Goal: Information Seeking & Learning: Learn about a topic

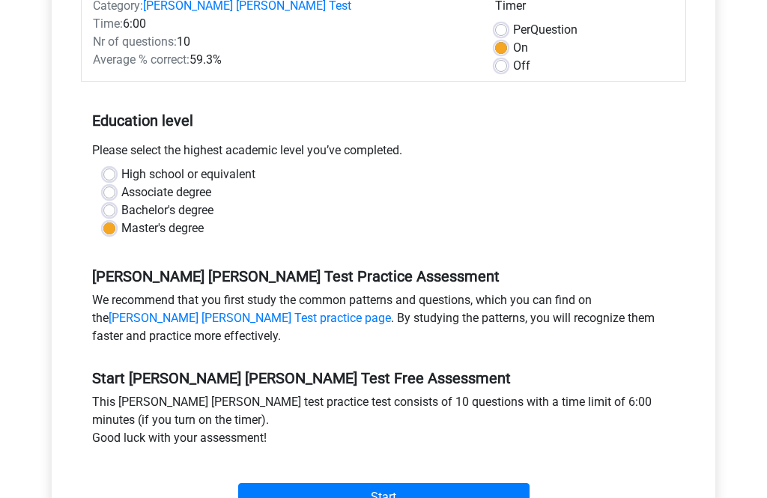
scroll to position [229, 0]
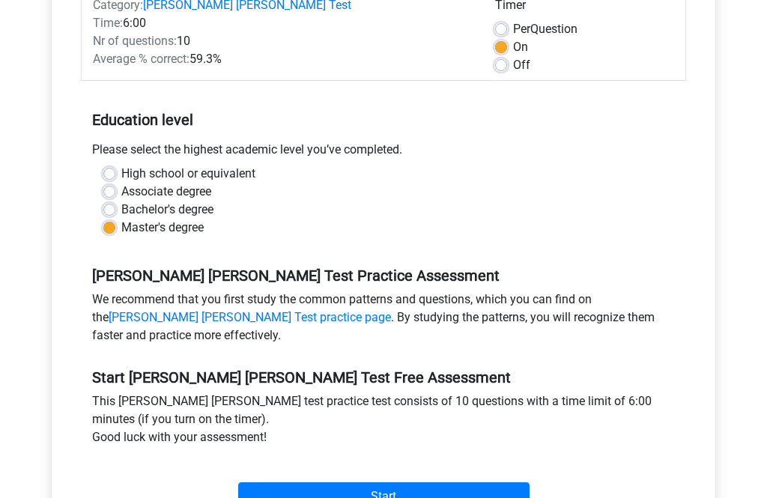
click at [391, 482] on input "Start" at bounding box center [383, 496] width 291 height 28
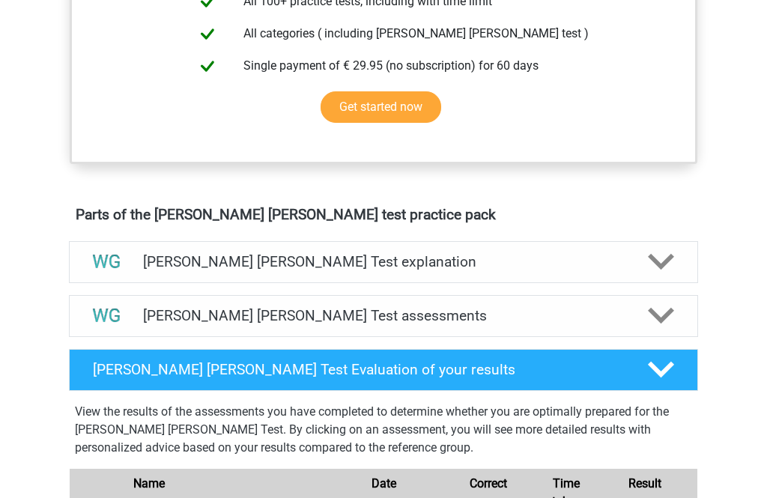
scroll to position [658, 0]
click at [657, 264] on polygon at bounding box center [661, 262] width 26 height 16
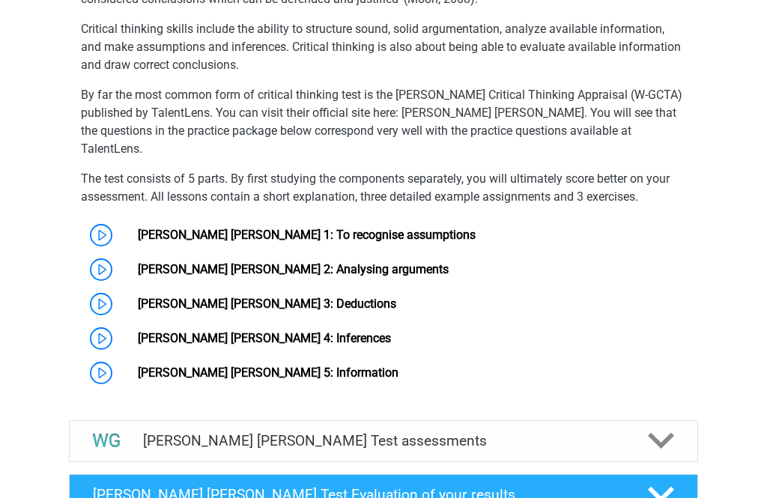
scroll to position [1047, 0]
click at [138, 365] on link "Watson Glaser 5: Information" at bounding box center [268, 372] width 261 height 14
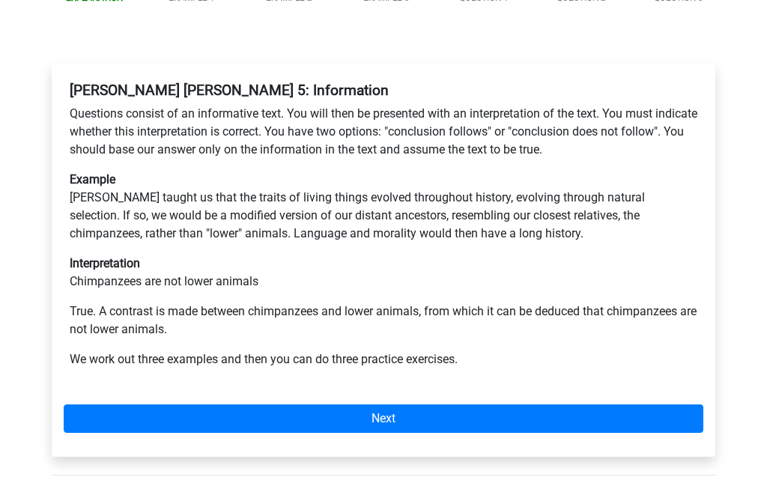
scroll to position [266, 0]
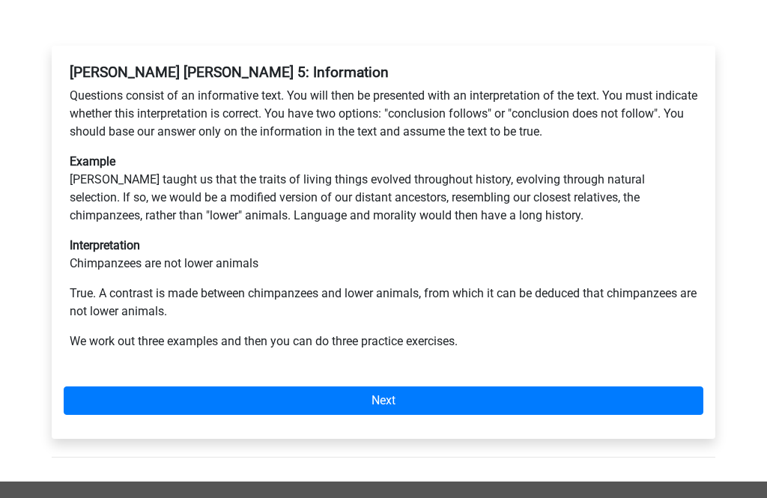
click at [423, 386] on link "Next" at bounding box center [383, 400] width 639 height 28
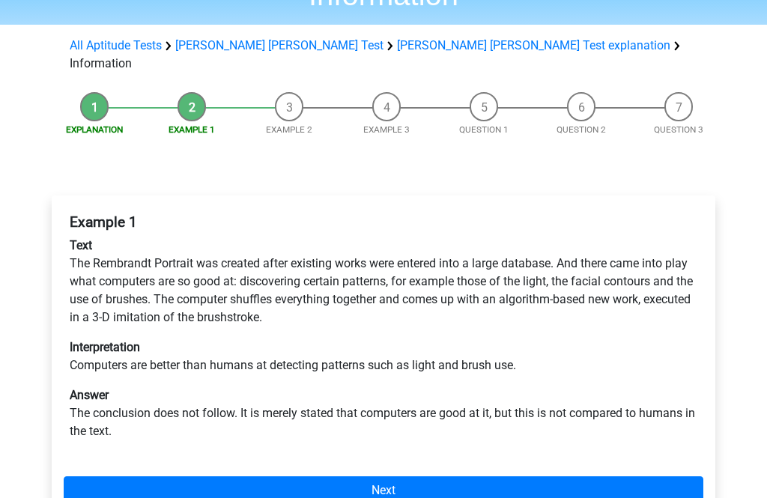
scroll to position [116, 0]
click at [372, 476] on link "Next" at bounding box center [383, 490] width 639 height 28
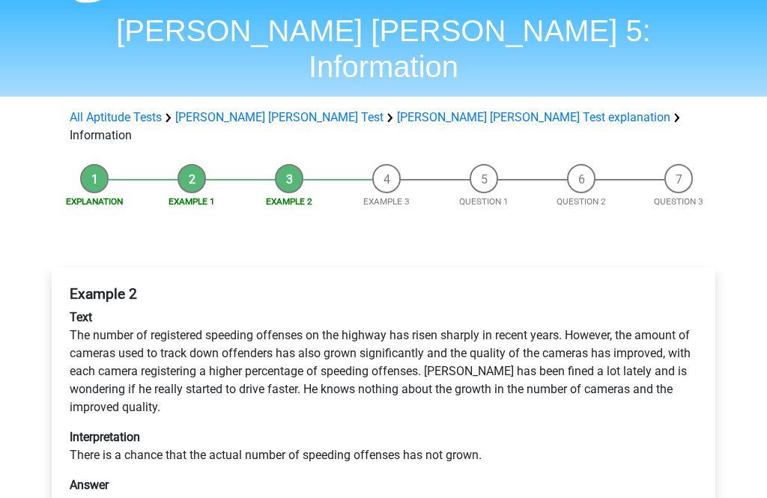
scroll to position [46, 0]
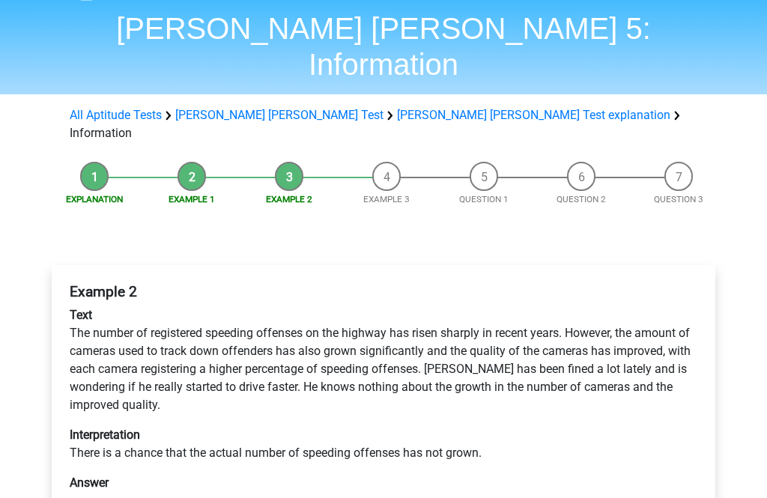
click at [30, 302] on div "Explanation Example 1 Example 2 Example 3 Question 1 Question 2 Question 3 Exam…" at bounding box center [383, 422] width 711 height 535
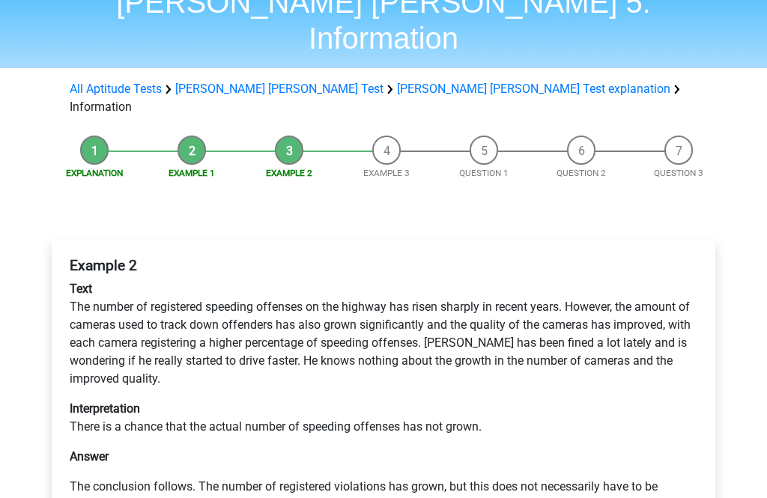
scroll to position [73, 0]
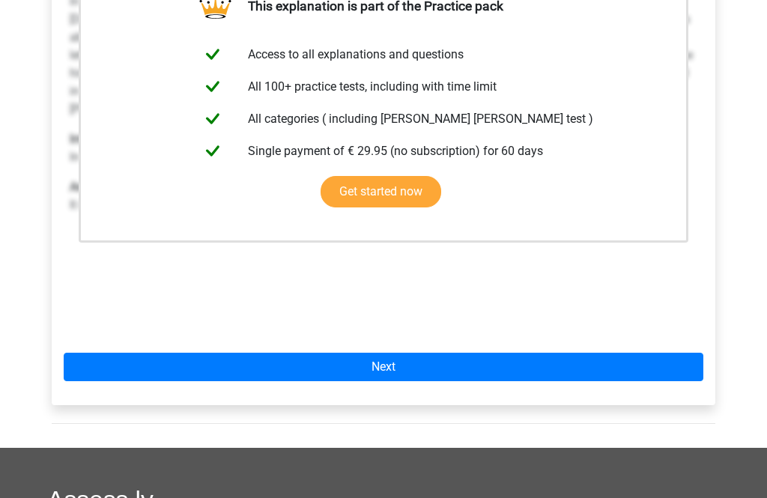
scroll to position [386, 0]
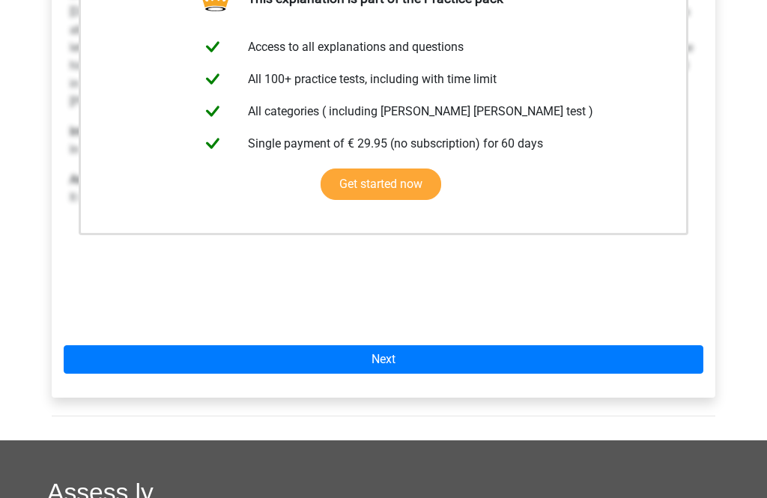
click at [551, 345] on link "Next" at bounding box center [383, 359] width 639 height 28
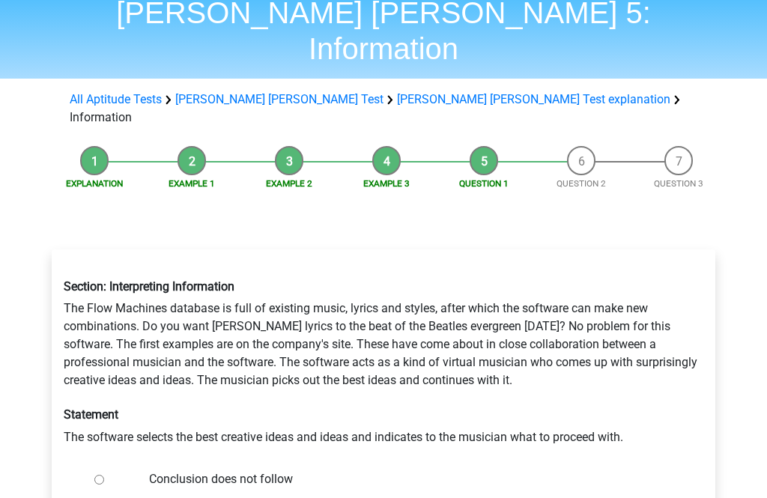
scroll to position [62, 0]
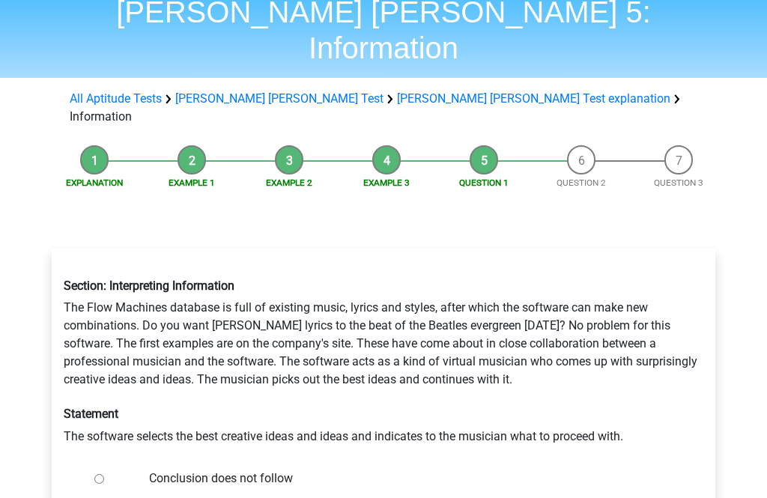
click at [97, 475] on input "Conclusion does not follow" at bounding box center [99, 480] width 10 height 10
radio input "true"
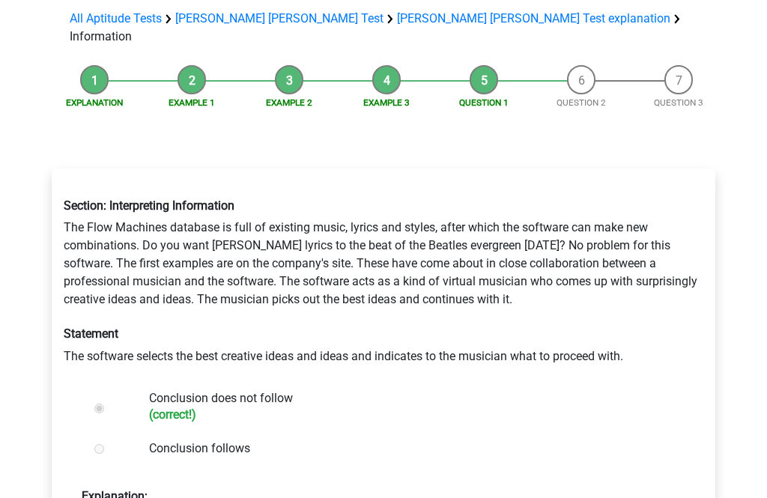
scroll to position [145, 0]
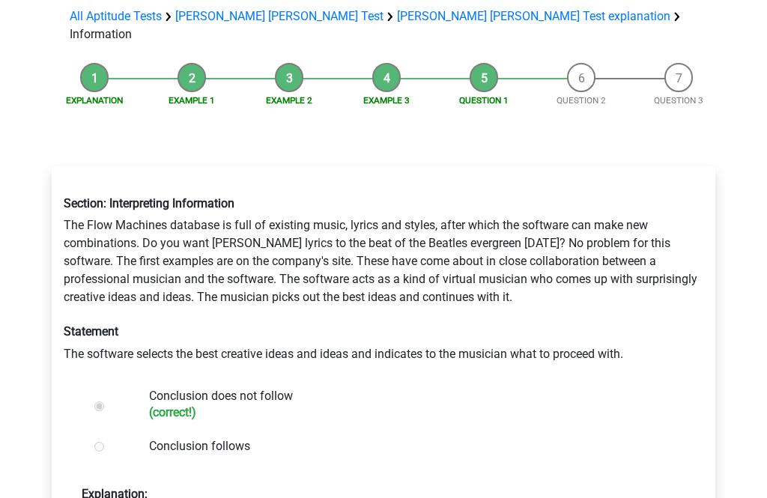
click at [20, 308] on div "Go premium Asifa asifaashraf@hotmail.com" at bounding box center [383, 466] width 767 height 1223
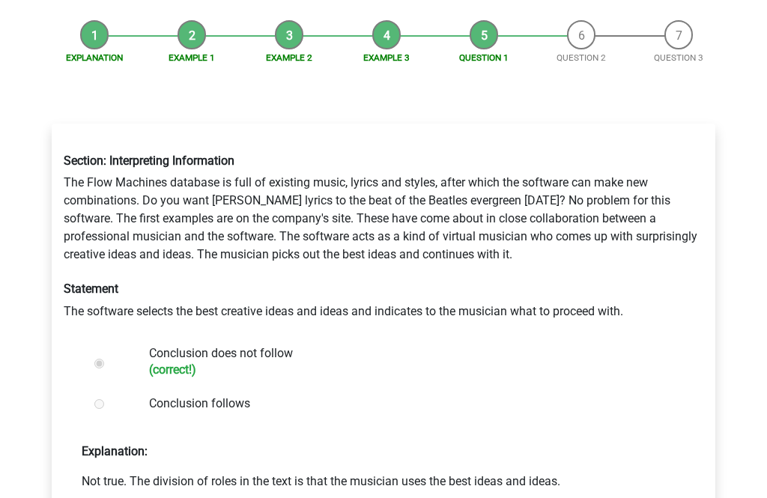
scroll to position [195, 0]
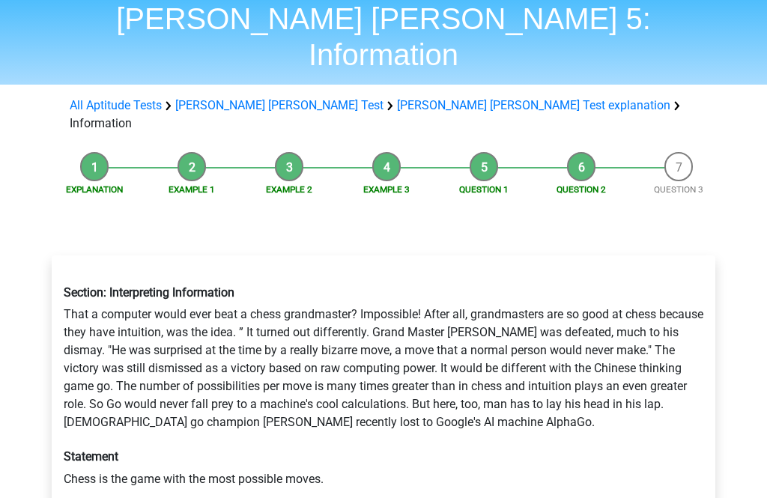
scroll to position [56, 0]
radio input "true"
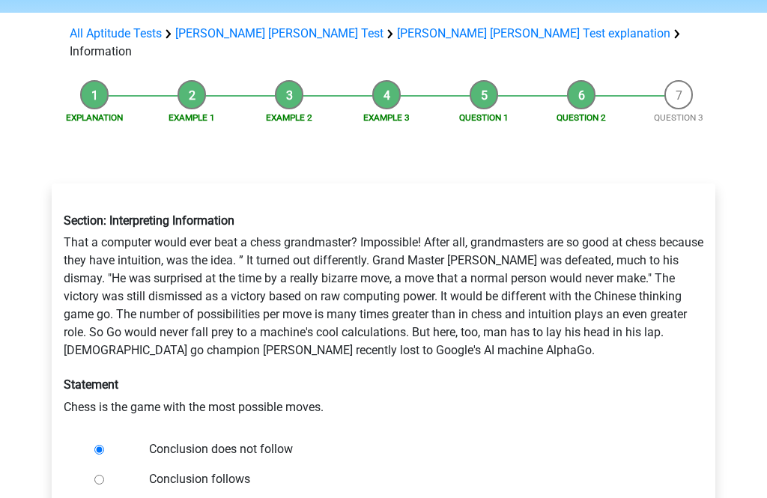
scroll to position [131, 0]
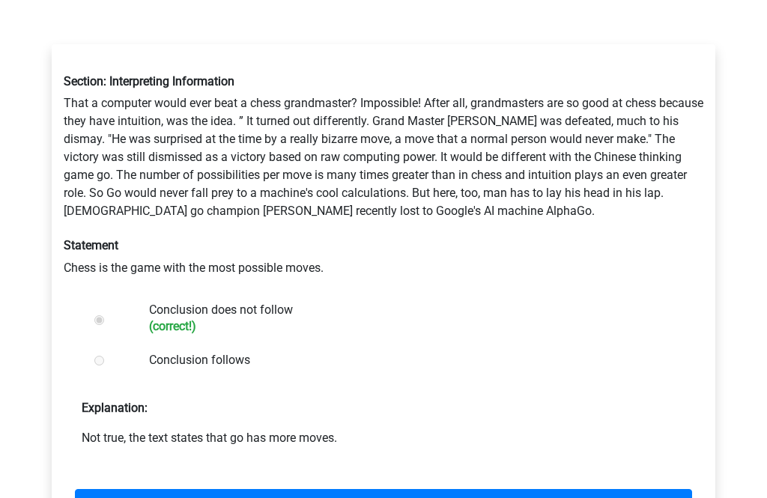
scroll to position [266, 0]
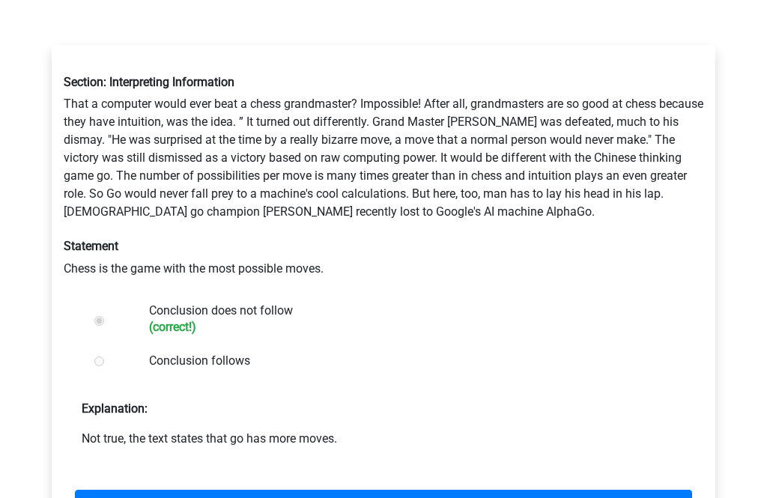
click at [420, 490] on link "Next question" at bounding box center [383, 504] width 617 height 28
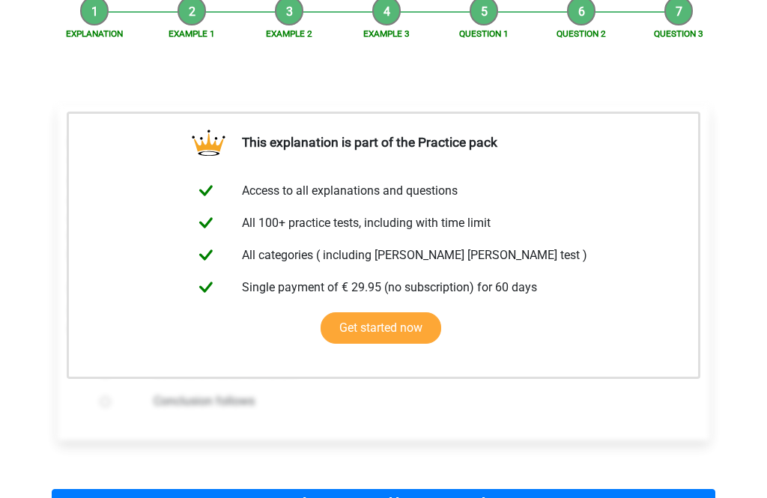
scroll to position [210, 0]
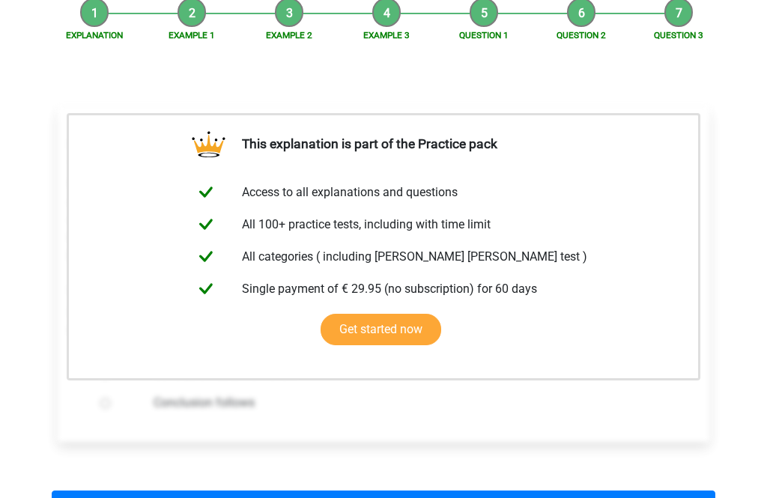
click at [472, 491] on link "Back to [PERSON_NAME] [PERSON_NAME] test" at bounding box center [383, 505] width 663 height 28
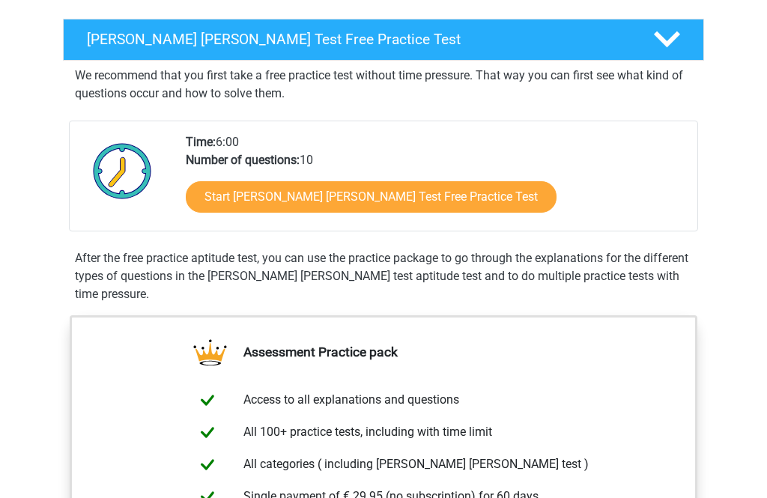
scroll to position [226, 0]
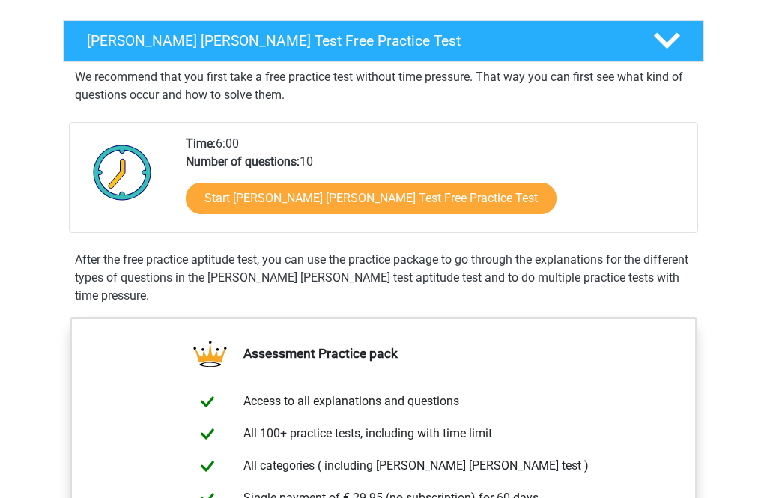
click at [405, 195] on link "Start Watson Glaser Test Free Practice Test" at bounding box center [371, 198] width 371 height 31
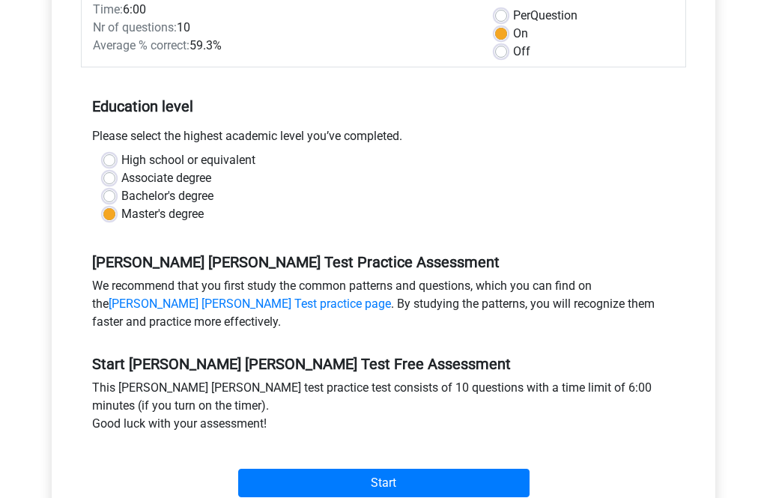
scroll to position [281, 0]
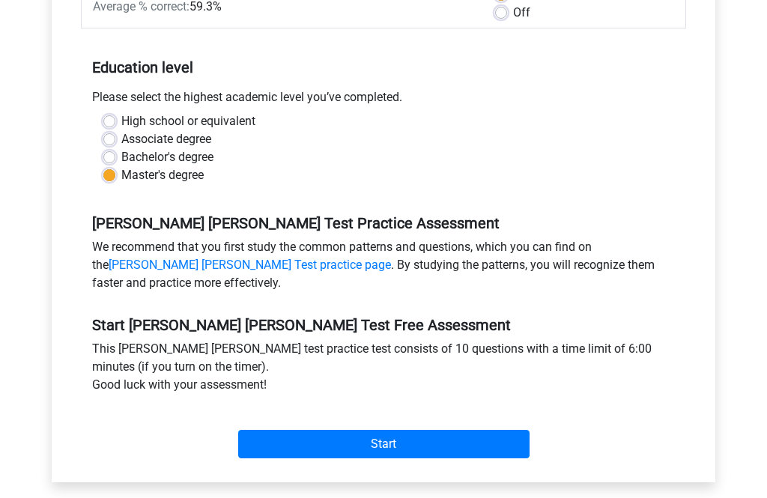
click at [438, 430] on input "Start" at bounding box center [383, 444] width 291 height 28
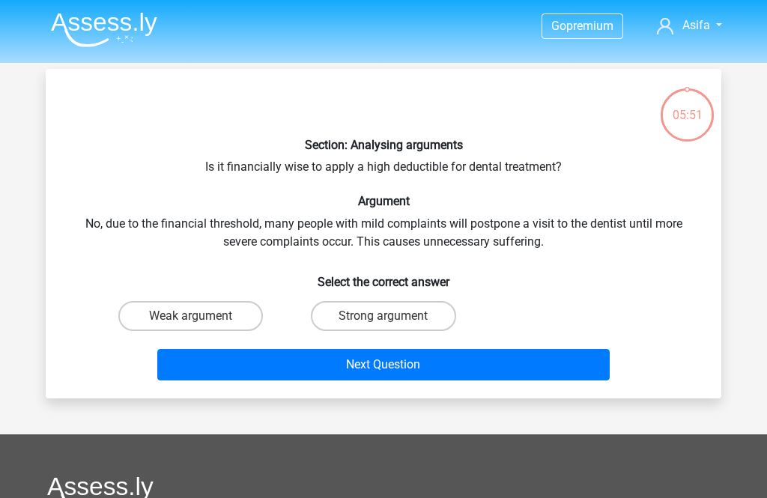
click at [174, 319] on label "Weak argument" at bounding box center [190, 316] width 144 height 30
click at [191, 319] on input "Weak argument" at bounding box center [196, 321] width 10 height 10
radio input "true"
click at [454, 365] on button "Next Question" at bounding box center [383, 364] width 453 height 31
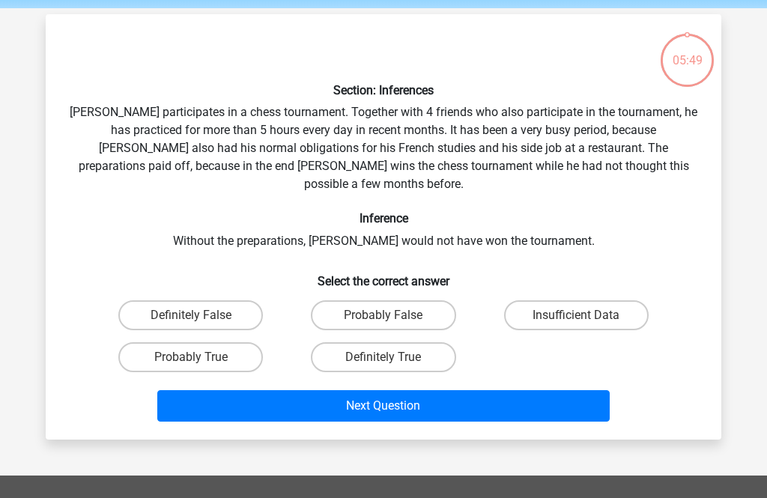
scroll to position [69, 0]
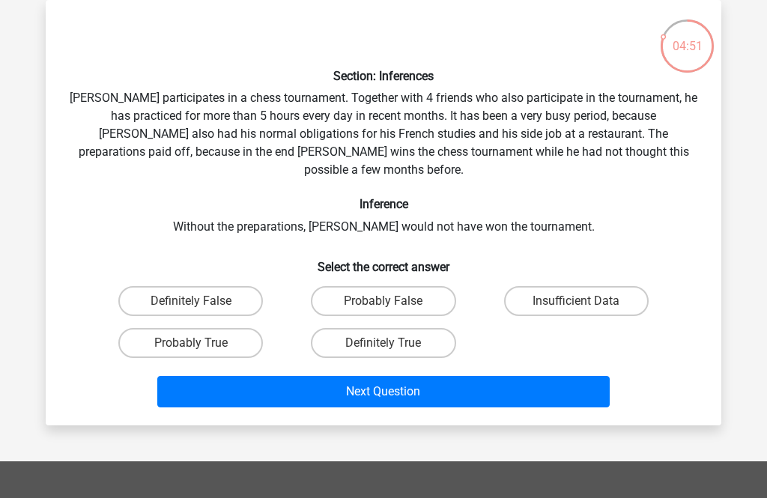
click at [213, 328] on label "Probably True" at bounding box center [190, 343] width 144 height 30
click at [201, 343] on input "Probably True" at bounding box center [196, 348] width 10 height 10
radio input "true"
click at [403, 376] on button "Next Question" at bounding box center [383, 391] width 453 height 31
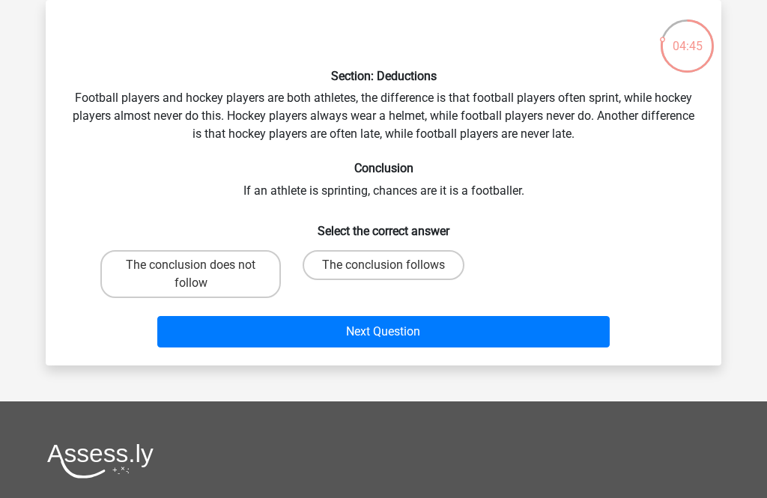
click at [234, 267] on label "The conclusion does not follow" at bounding box center [190, 274] width 180 height 48
click at [201, 267] on input "The conclusion does not follow" at bounding box center [196, 270] width 10 height 10
radio input "true"
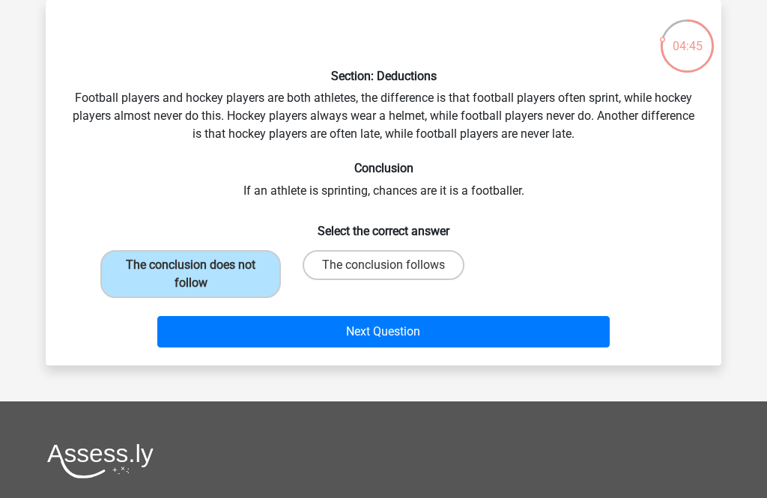
click at [403, 333] on button "Next Question" at bounding box center [383, 331] width 453 height 31
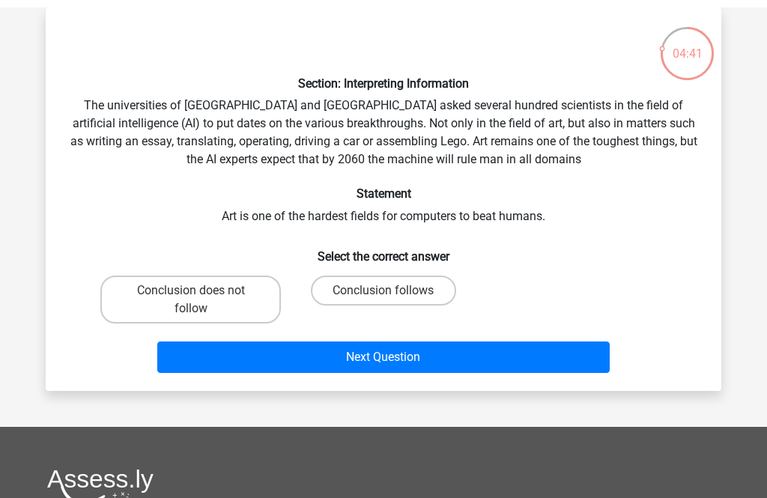
scroll to position [37, 0]
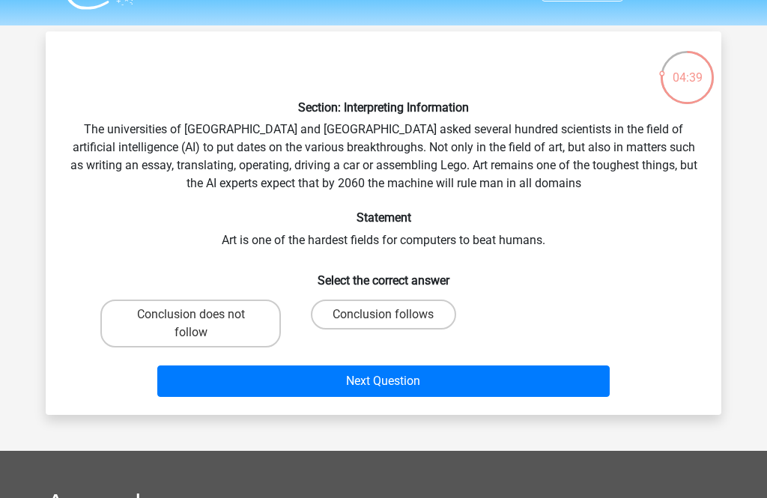
click at [415, 312] on label "Conclusion follows" at bounding box center [383, 314] width 144 height 30
click at [393, 314] on input "Conclusion follows" at bounding box center [388, 319] width 10 height 10
radio input "true"
click at [448, 377] on button "Next Question" at bounding box center [383, 380] width 453 height 31
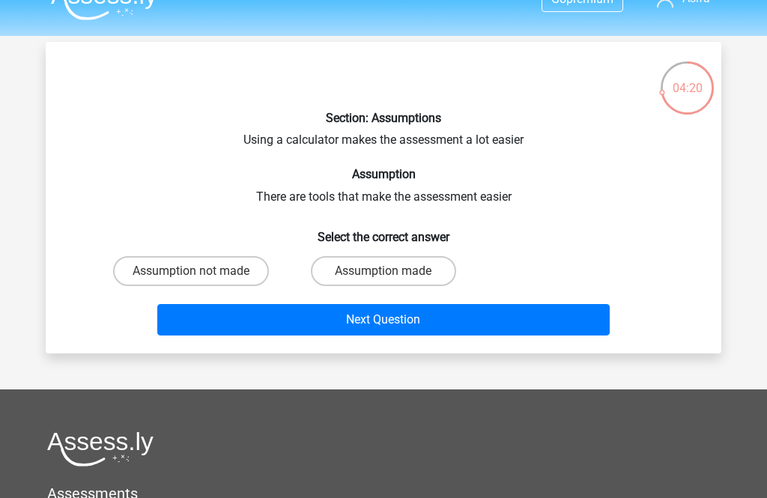
scroll to position [26, 0]
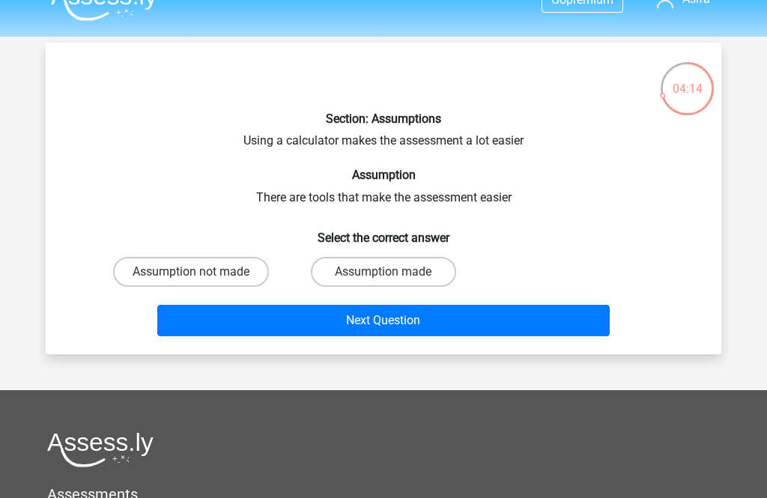
click at [410, 271] on label "Assumption made" at bounding box center [383, 272] width 144 height 30
click at [393, 272] on input "Assumption made" at bounding box center [388, 277] width 10 height 10
radio input "true"
click at [432, 320] on button "Next Question" at bounding box center [383, 320] width 453 height 31
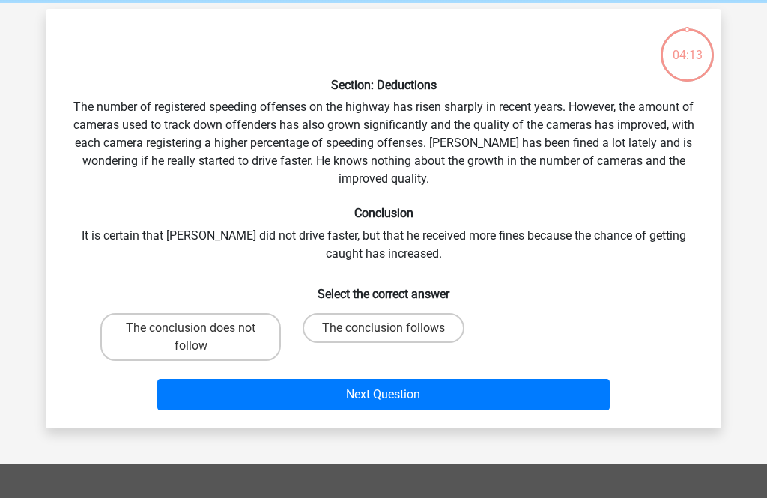
scroll to position [69, 0]
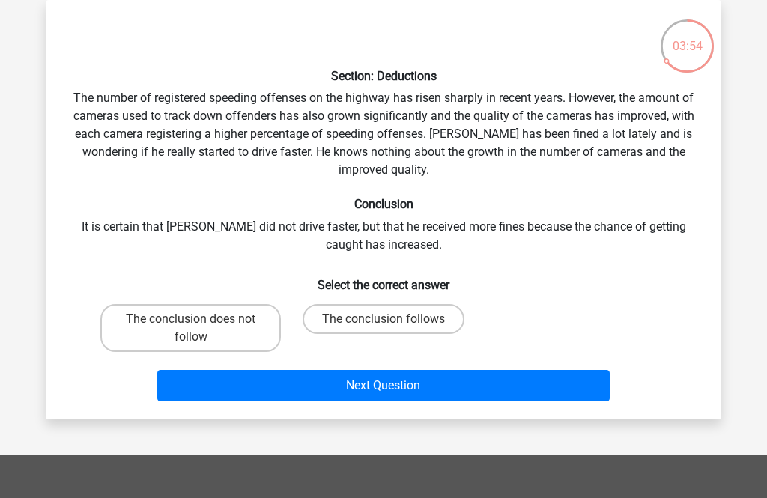
click at [396, 320] on label "The conclusion follows" at bounding box center [383, 319] width 162 height 30
click at [393, 320] on input "The conclusion follows" at bounding box center [388, 324] width 10 height 10
radio input "true"
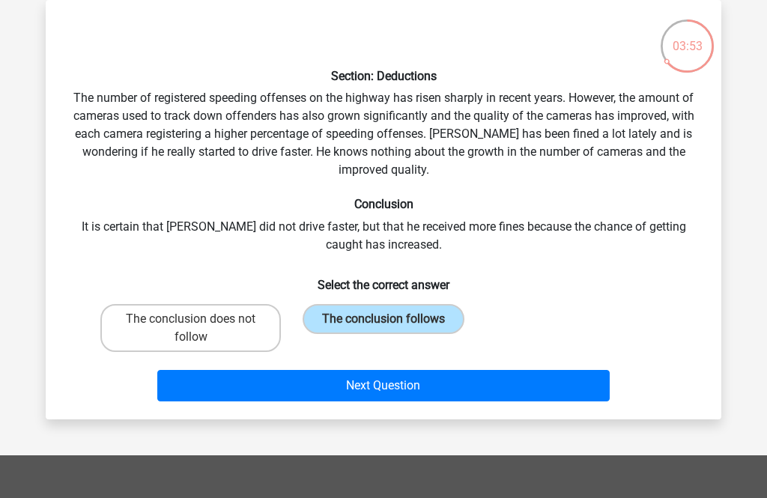
click at [380, 384] on button "Next Question" at bounding box center [383, 385] width 453 height 31
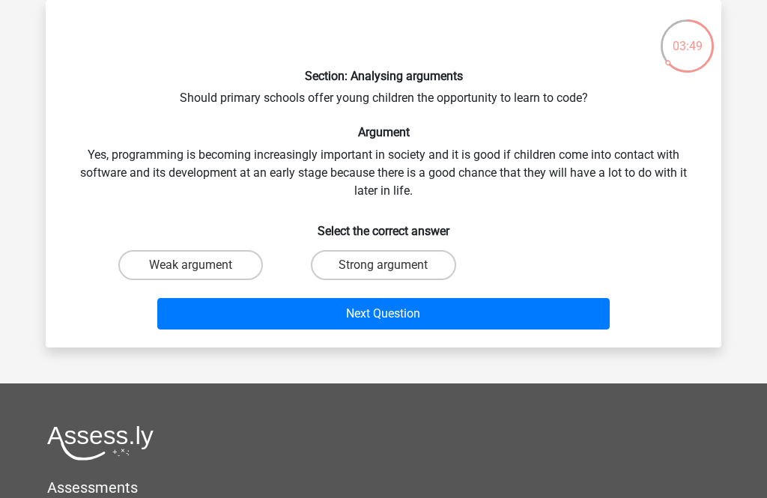
click at [371, 268] on label "Strong argument" at bounding box center [383, 265] width 144 height 30
click at [383, 268] on input "Strong argument" at bounding box center [388, 270] width 10 height 10
radio input "true"
click at [385, 311] on button "Next Question" at bounding box center [383, 313] width 453 height 31
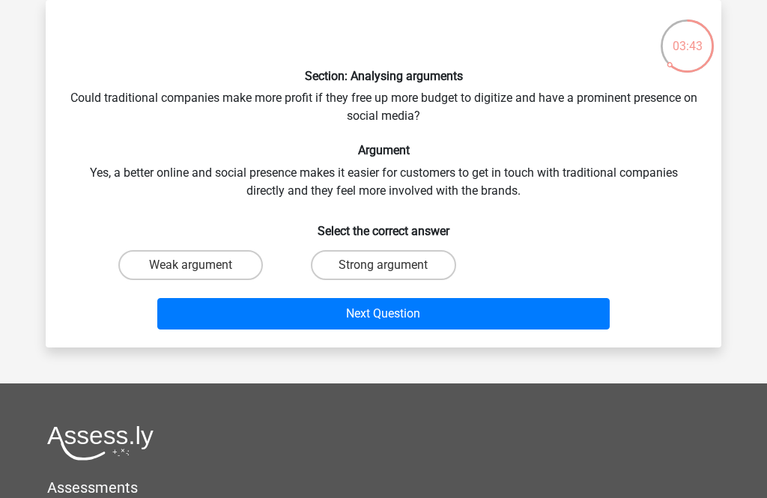
click at [229, 267] on label "Weak argument" at bounding box center [190, 265] width 144 height 30
click at [201, 267] on input "Weak argument" at bounding box center [196, 270] width 10 height 10
radio input "true"
click at [380, 314] on button "Next Question" at bounding box center [383, 313] width 453 height 31
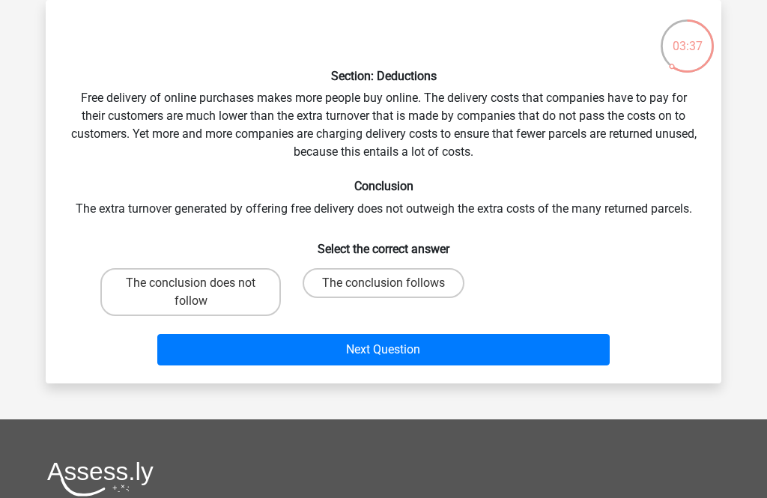
click at [235, 296] on label "The conclusion does not follow" at bounding box center [190, 292] width 180 height 48
click at [201, 293] on input "The conclusion does not follow" at bounding box center [196, 288] width 10 height 10
radio input "true"
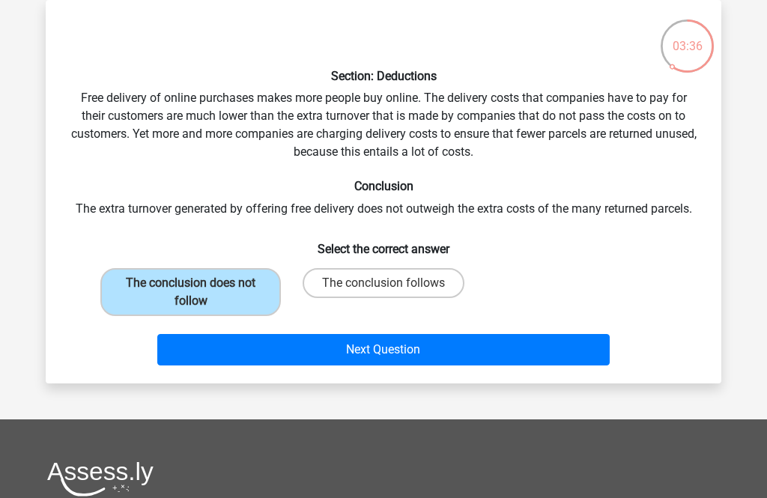
click at [385, 344] on button "Next Question" at bounding box center [383, 349] width 453 height 31
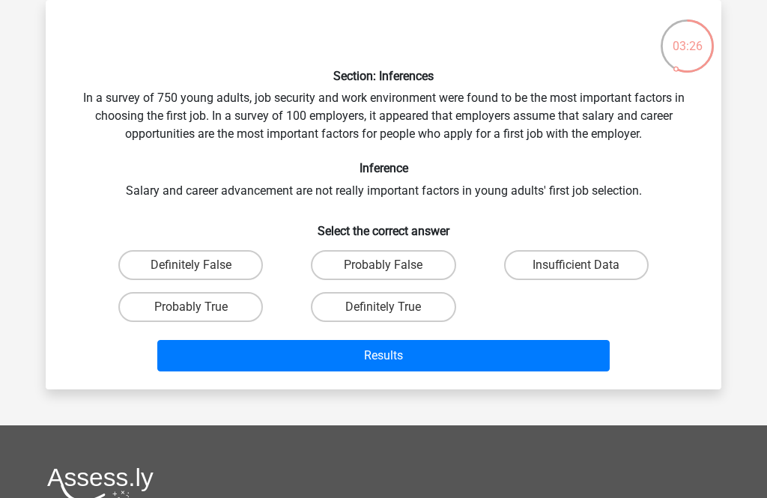
click at [573, 260] on label "Insufficient Data" at bounding box center [576, 265] width 144 height 30
click at [576, 265] on input "Insufficient Data" at bounding box center [581, 270] width 10 height 10
radio input "true"
click at [391, 356] on button "Results" at bounding box center [383, 355] width 453 height 31
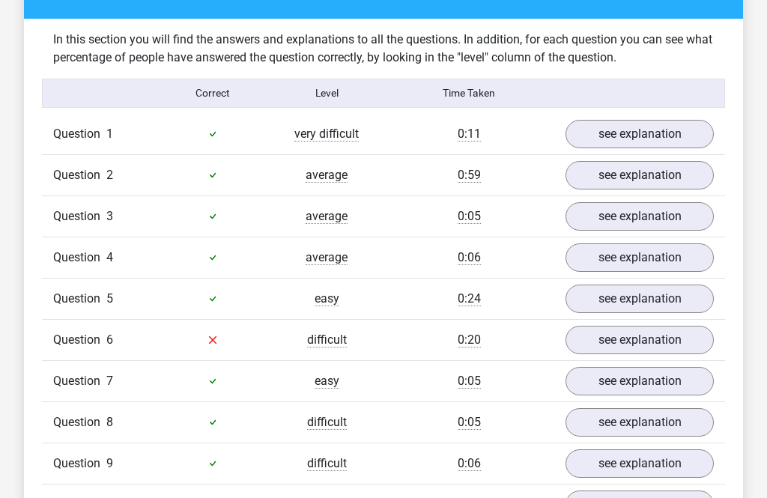
scroll to position [1138, 0]
click at [642, 326] on link "see explanation" at bounding box center [639, 340] width 148 height 28
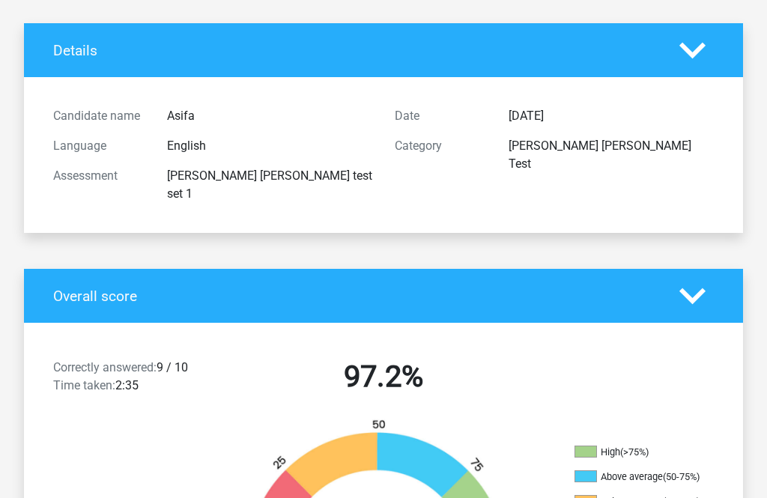
scroll to position [75, 0]
